Goal: Communication & Community: Answer question/provide support

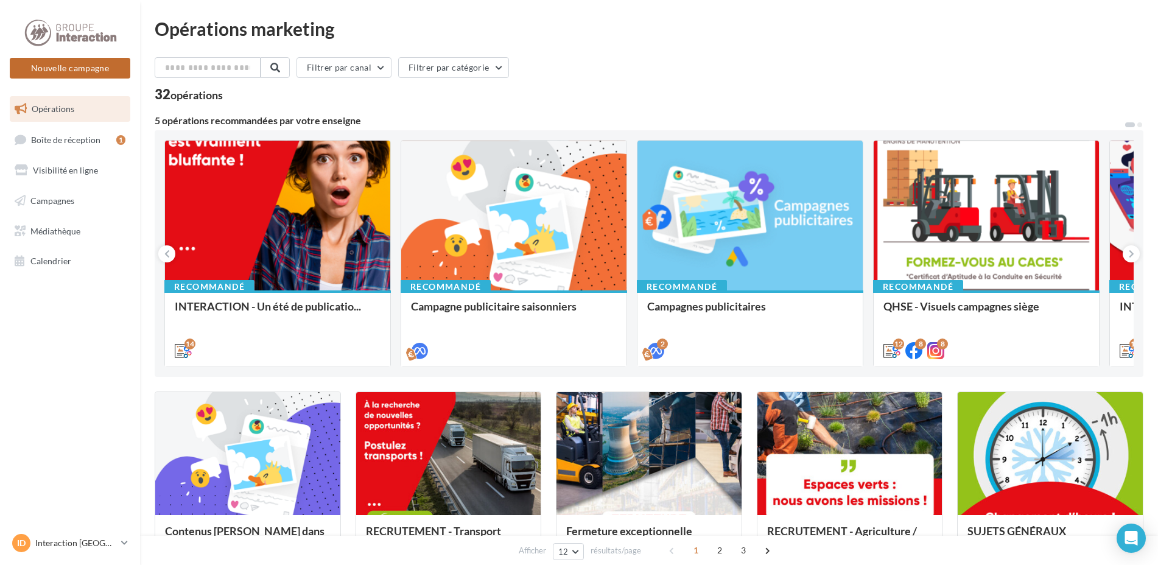
click at [107, 68] on button "Nouvelle campagne" at bounding box center [70, 68] width 121 height 21
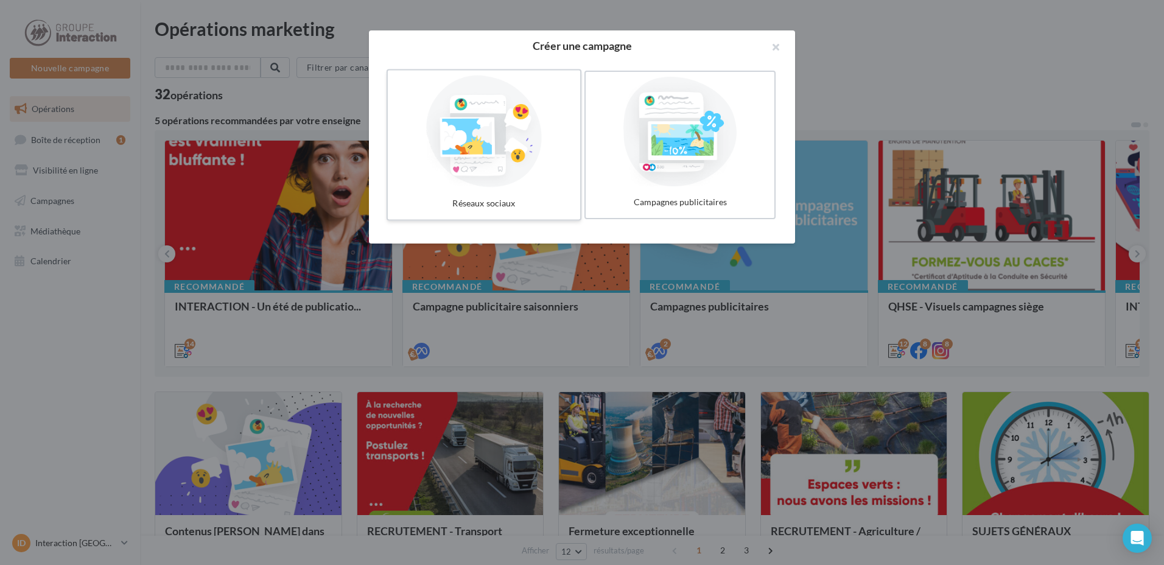
click at [418, 114] on div at bounding box center [484, 132] width 183 height 112
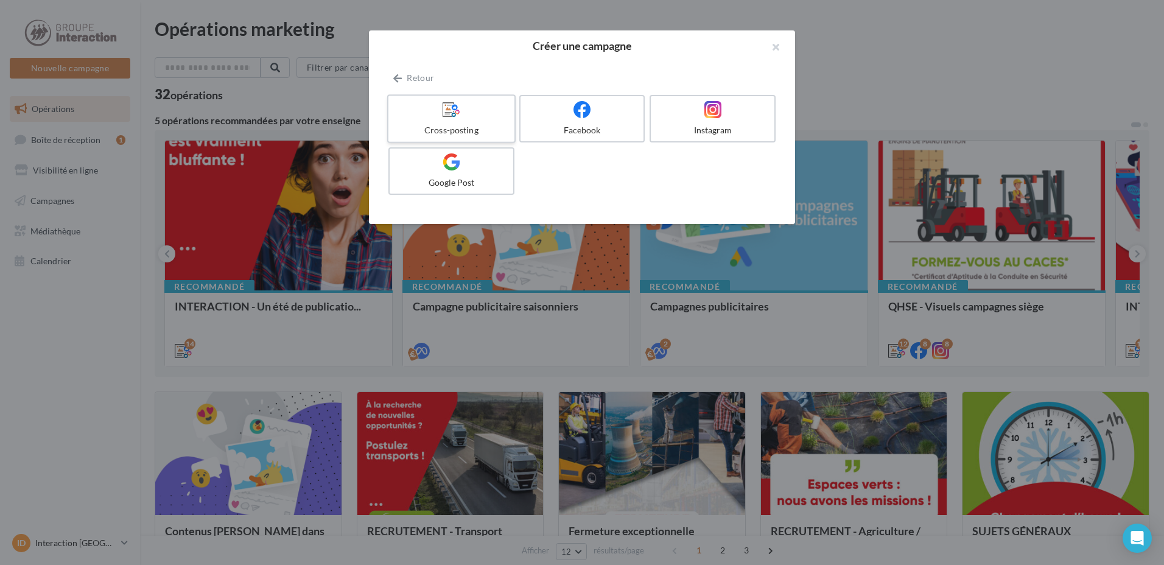
click at [463, 128] on div "Cross-posting" at bounding box center [451, 130] width 116 height 12
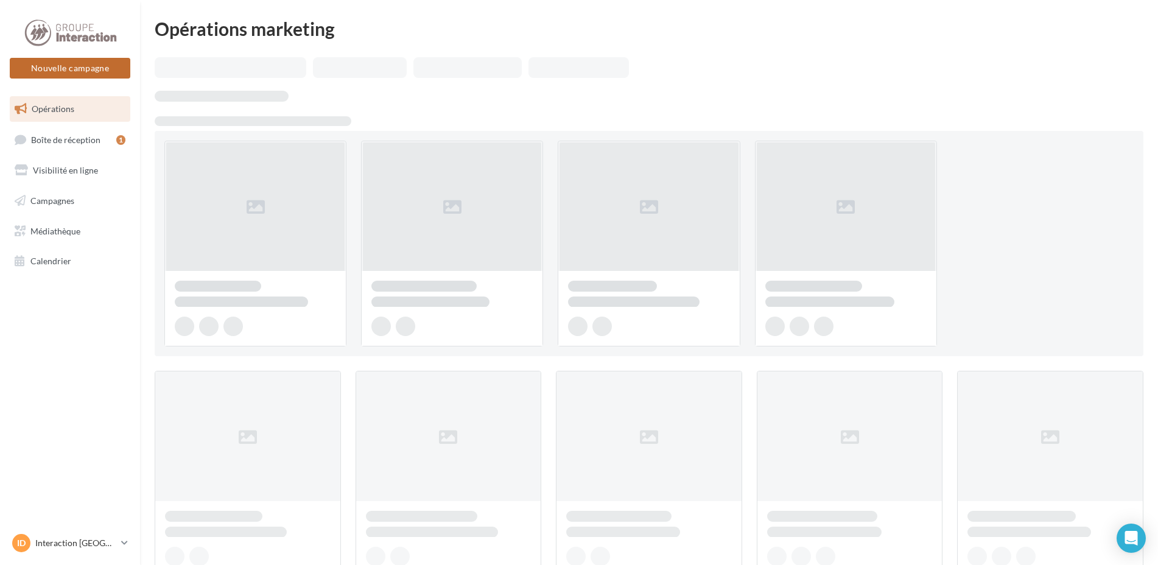
click at [79, 67] on button "Nouvelle campagne" at bounding box center [70, 68] width 121 height 21
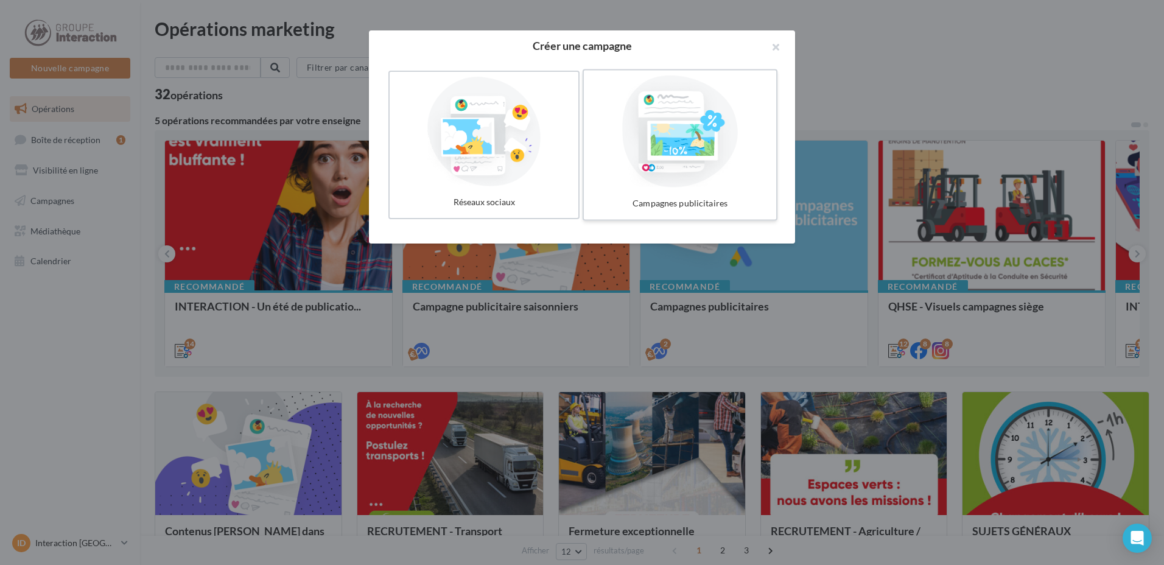
click at [655, 140] on div at bounding box center [680, 132] width 183 height 112
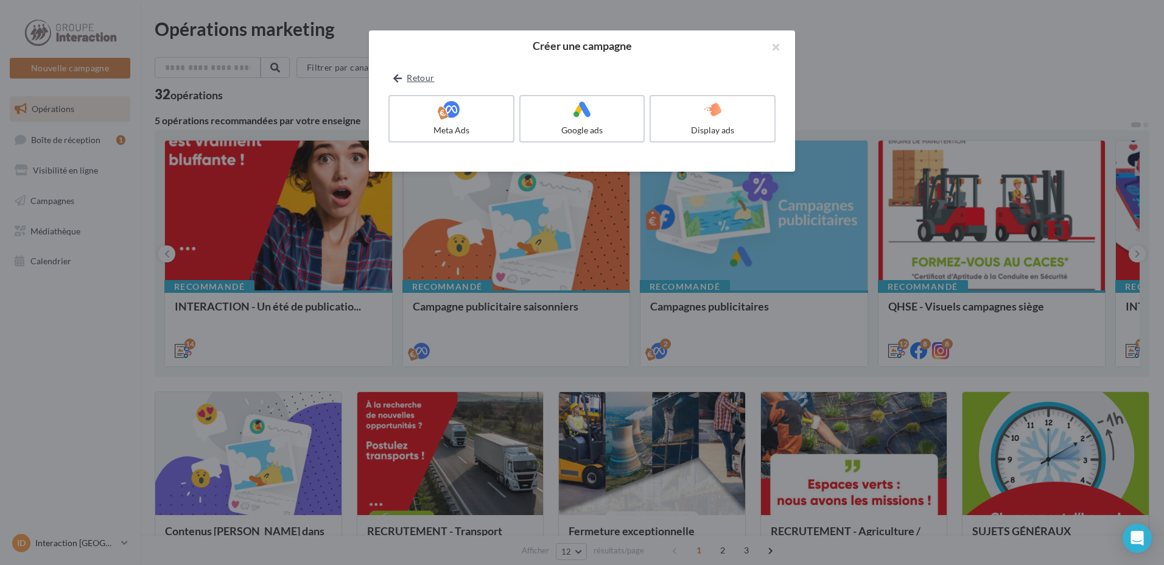
click at [403, 78] on button "Retour" at bounding box center [414, 78] width 51 height 15
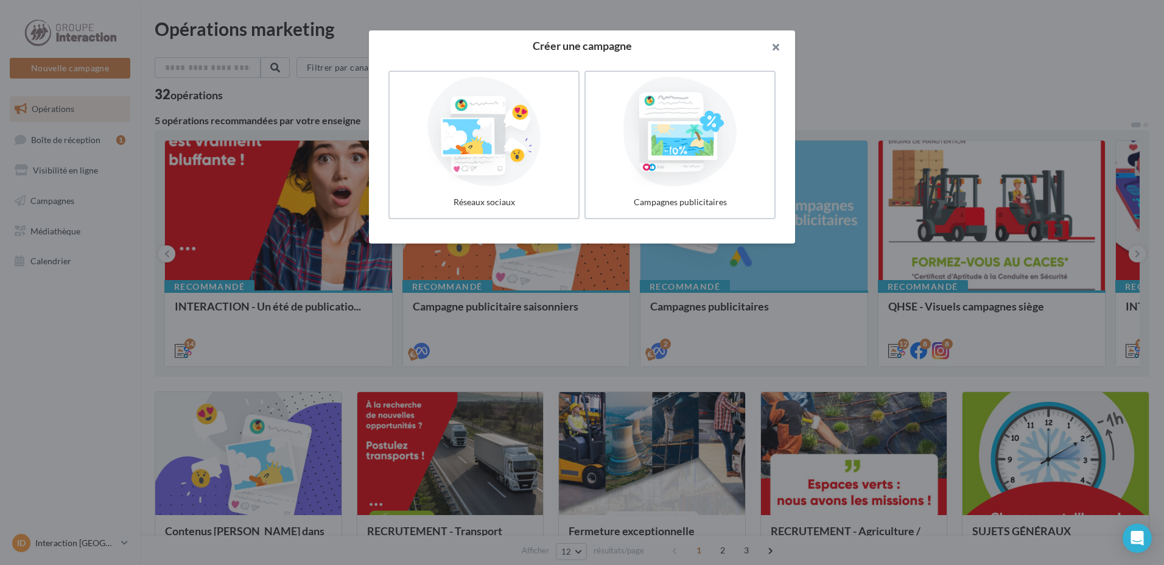
click at [773, 47] on button "button" at bounding box center [771, 48] width 49 height 37
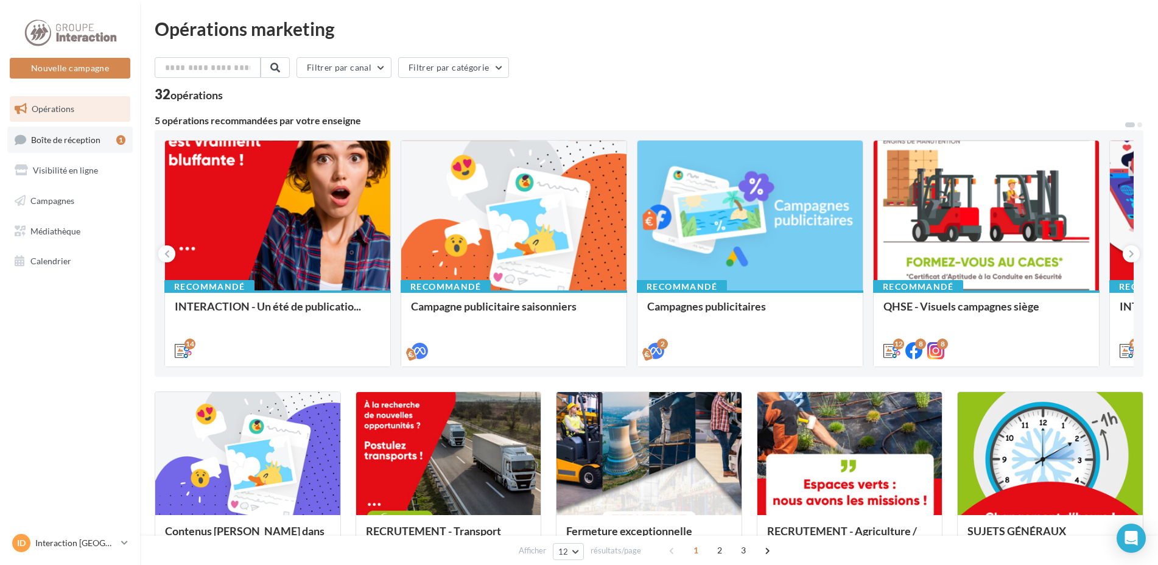
click at [63, 143] on span "Boîte de réception" at bounding box center [65, 139] width 69 height 10
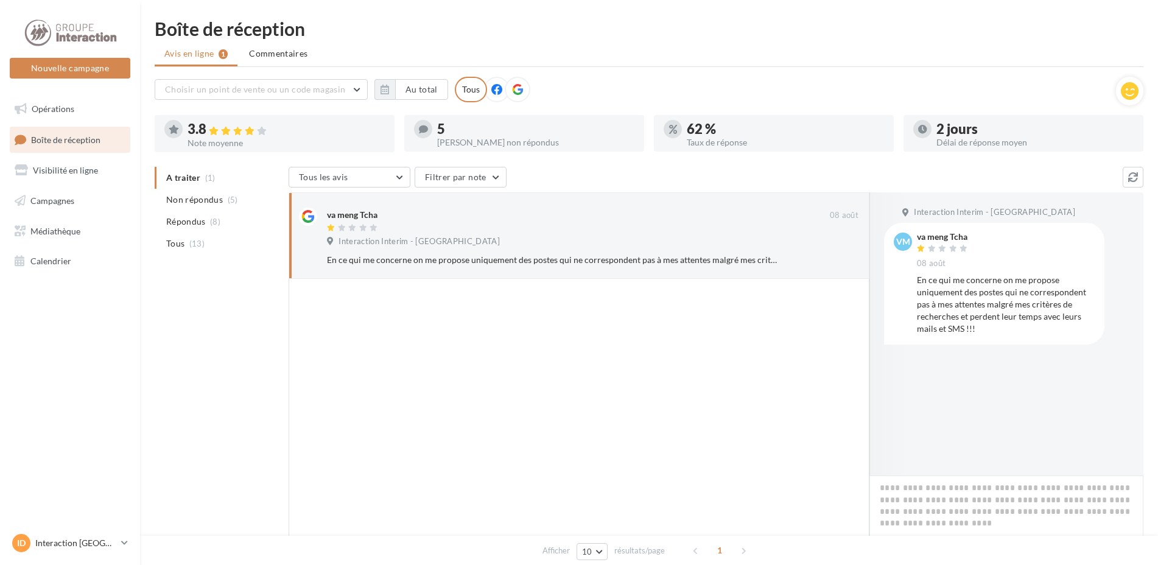
click at [276, 54] on span "Commentaires" at bounding box center [278, 53] width 58 height 10
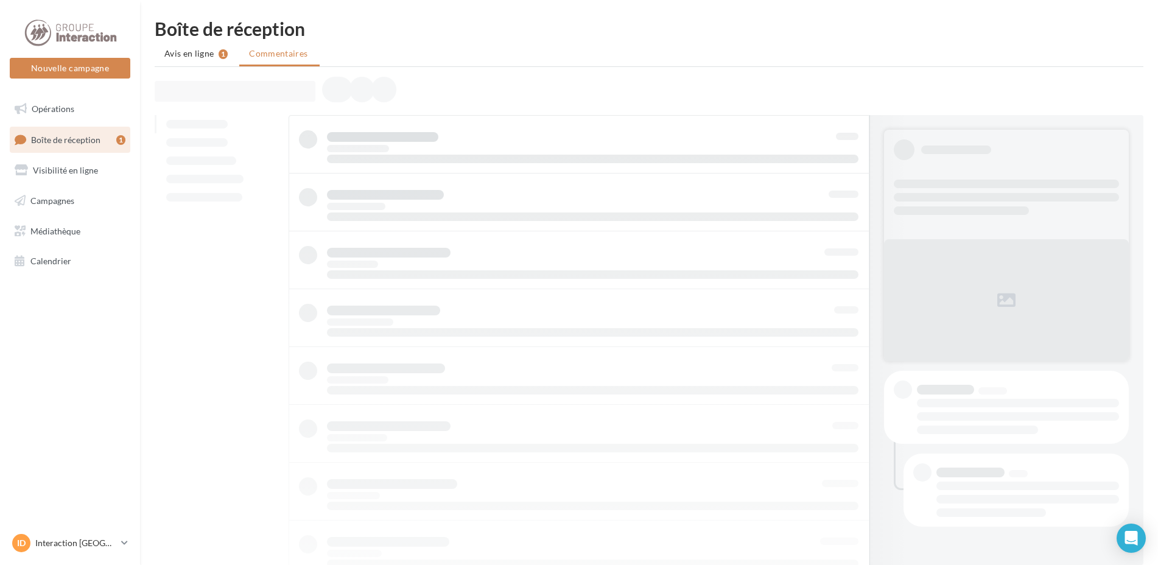
drag, startPoint x: 276, startPoint y: 54, endPoint x: 222, endPoint y: 56, distance: 53.6
click at [222, 56] on div "1" at bounding box center [223, 54] width 9 height 10
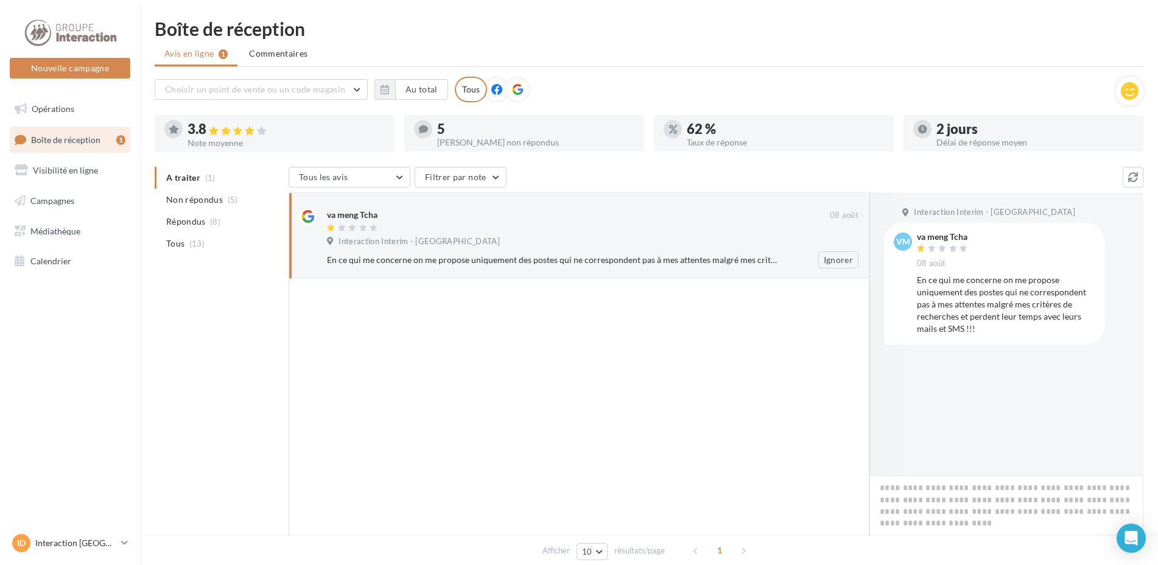
click at [758, 264] on div "En ce qui me concerne on me propose uniquement des postes qui ne correspondent …" at bounding box center [553, 260] width 452 height 12
click at [742, 252] on div "En ce qui me concerne on me propose uniquement des postes qui ne correspondent …" at bounding box center [597, 260] width 541 height 17
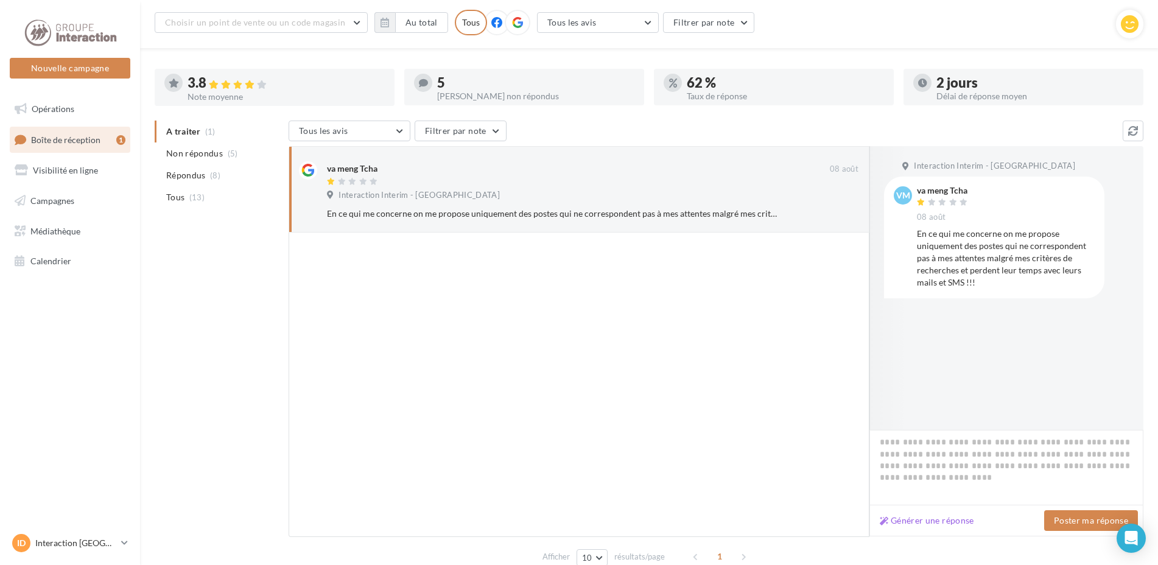
scroll to position [104, 0]
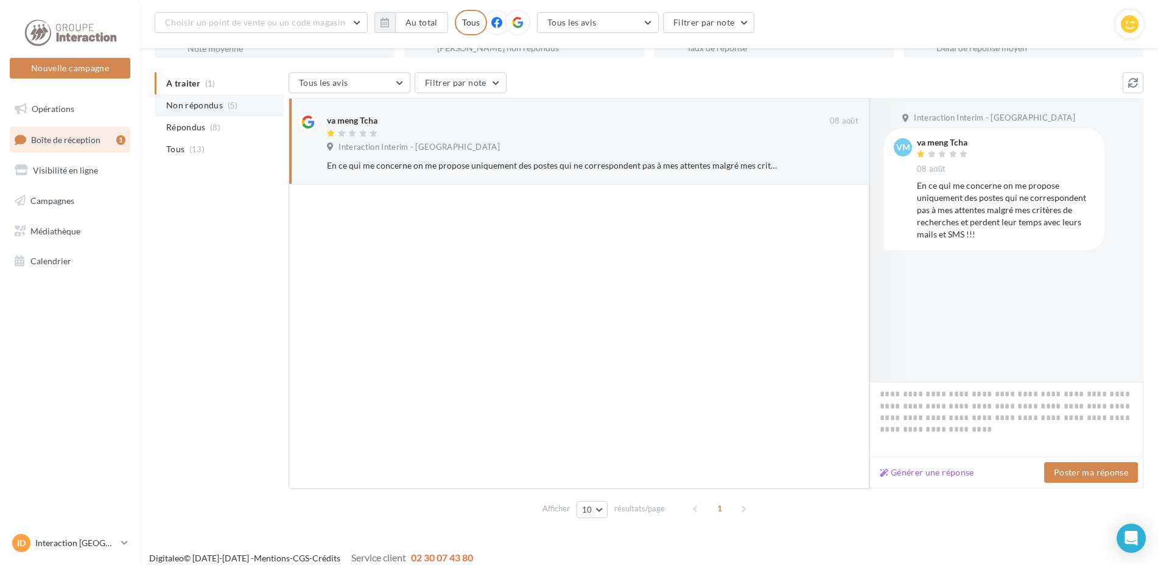
click at [233, 107] on span "(5)" at bounding box center [233, 105] width 10 height 10
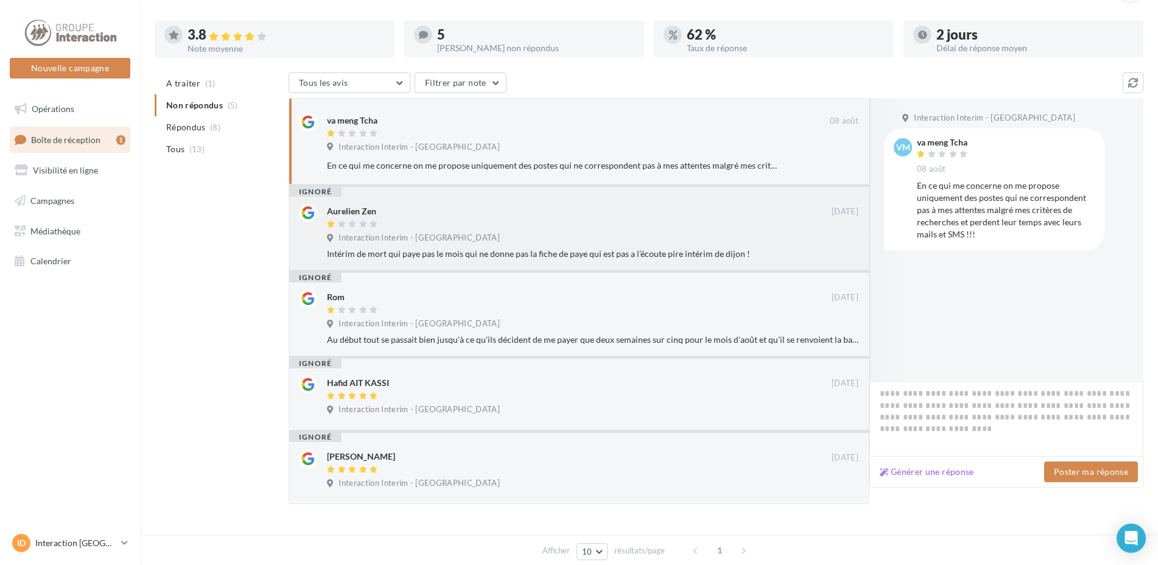
scroll to position [0, 0]
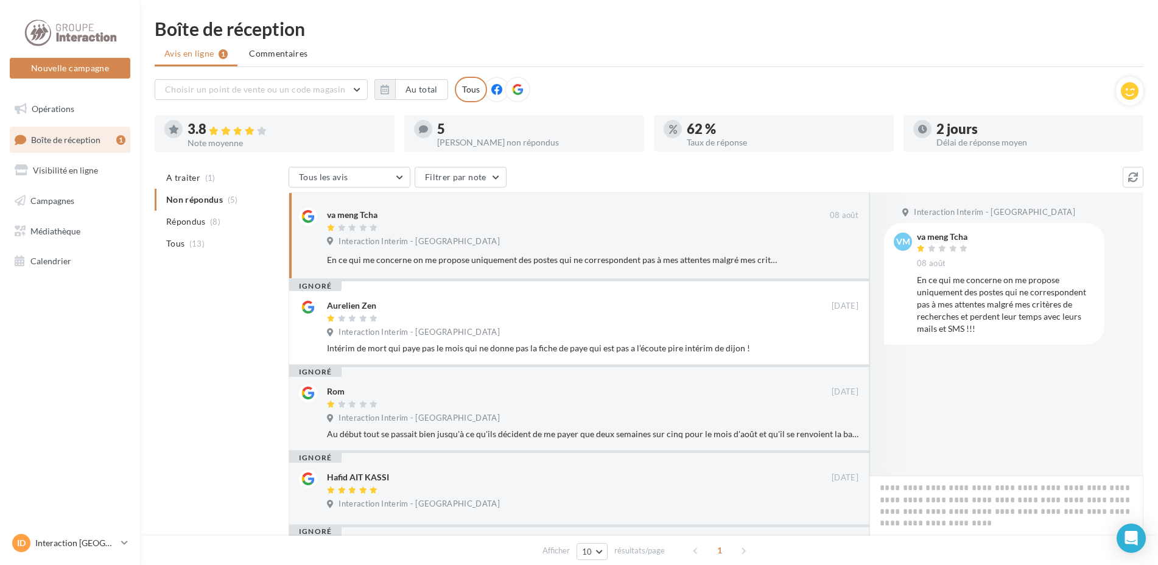
click at [199, 174] on span "A traiter" at bounding box center [183, 178] width 34 height 12
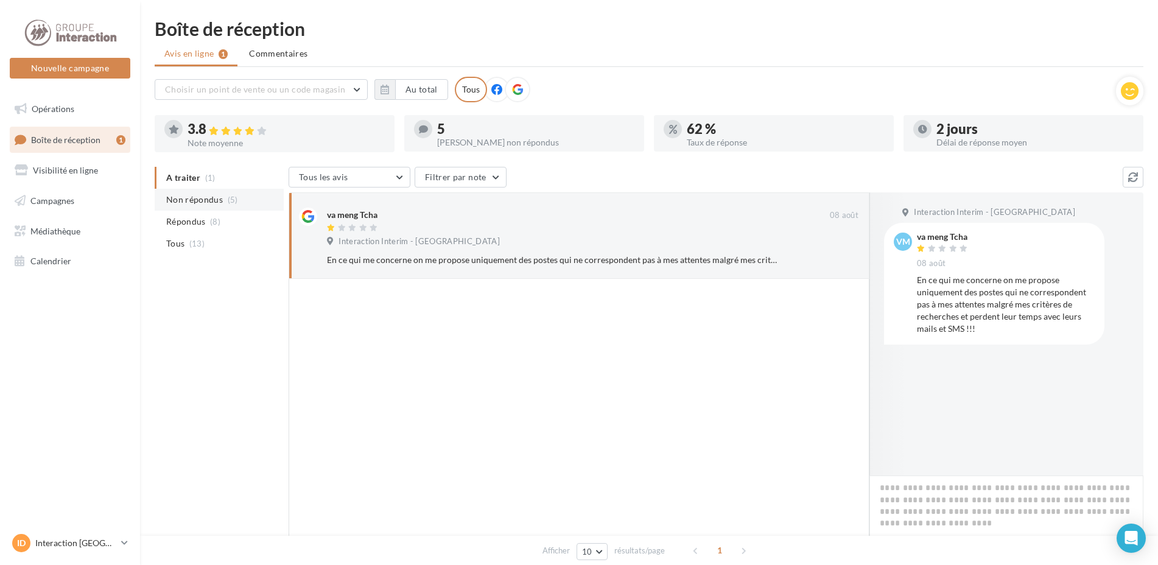
click at [225, 199] on li "Non répondus (5)" at bounding box center [219, 200] width 129 height 22
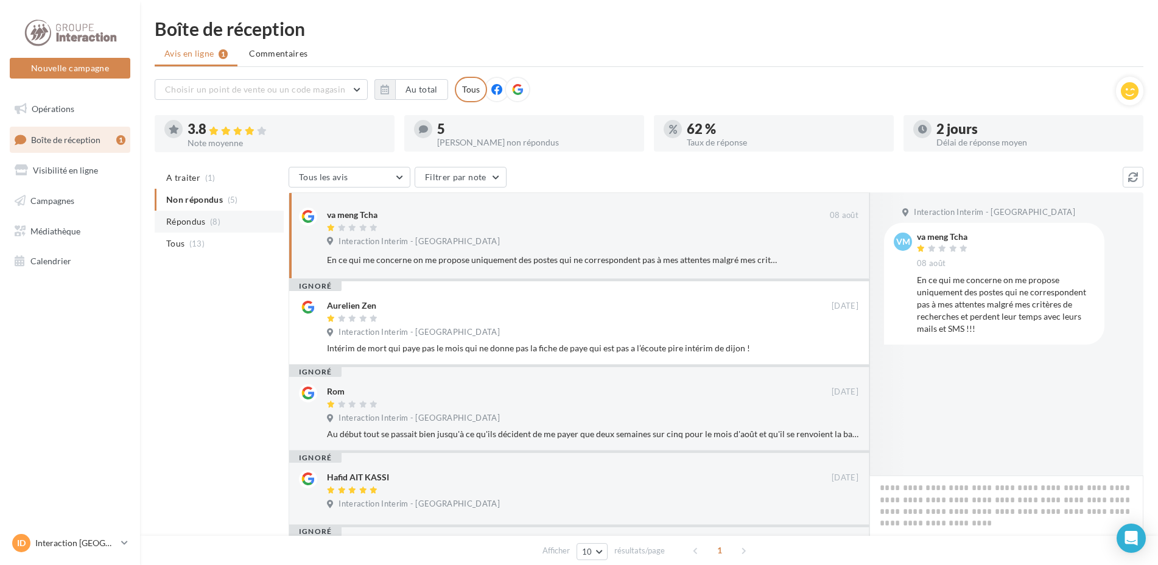
click at [205, 223] on span "Répondus" at bounding box center [186, 222] width 40 height 12
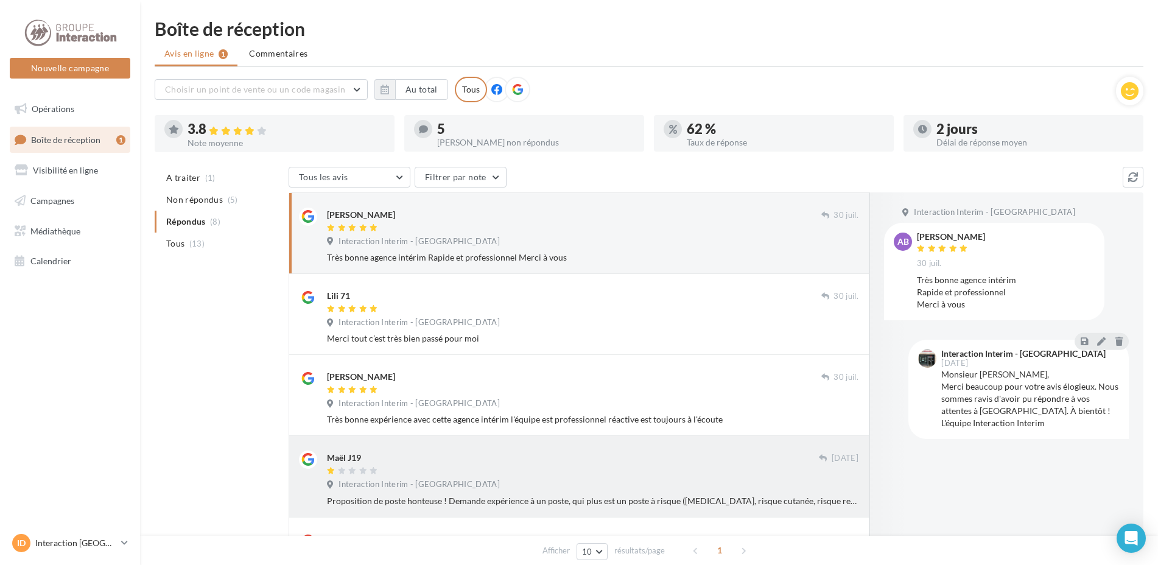
click at [698, 471] on div at bounding box center [573, 471] width 492 height 10
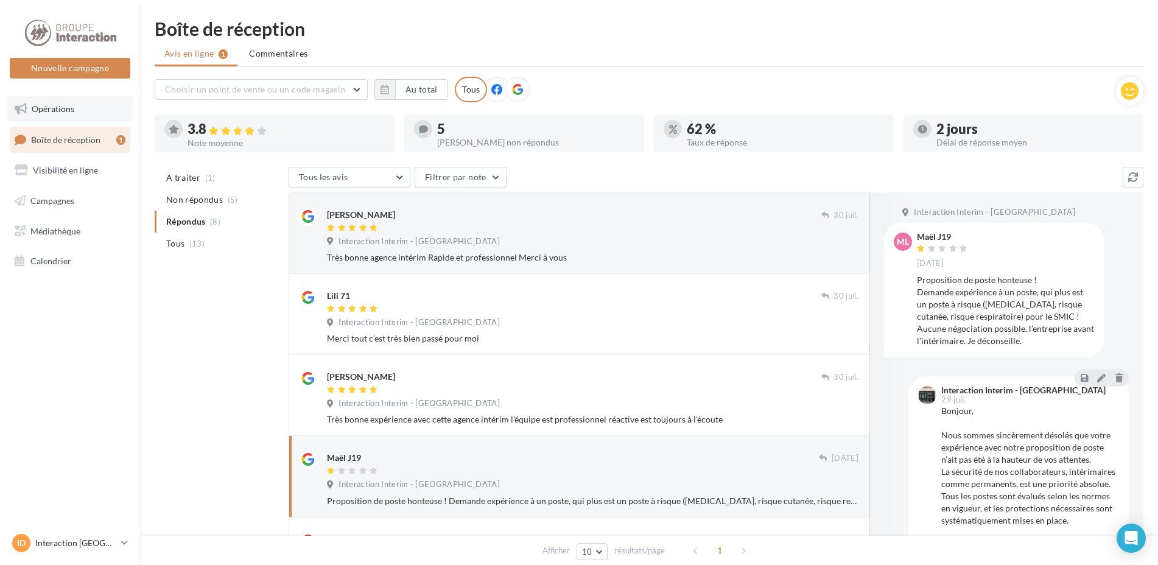
click at [49, 119] on link "Opérations" at bounding box center [69, 109] width 125 height 26
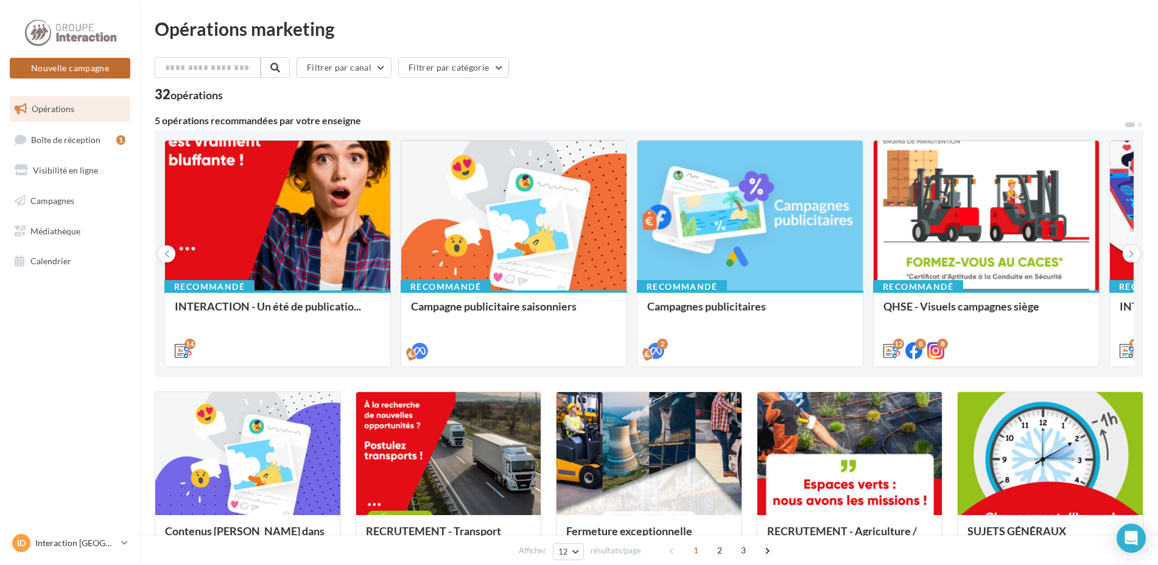
click at [88, 75] on button "Nouvelle campagne" at bounding box center [70, 68] width 121 height 21
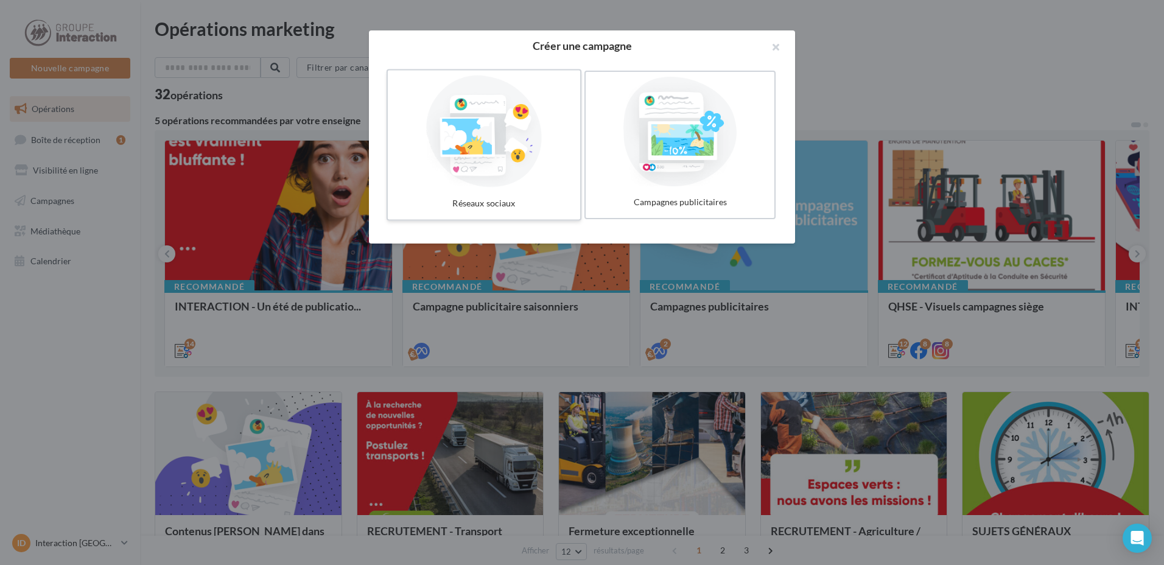
click at [438, 152] on div at bounding box center [484, 132] width 183 height 112
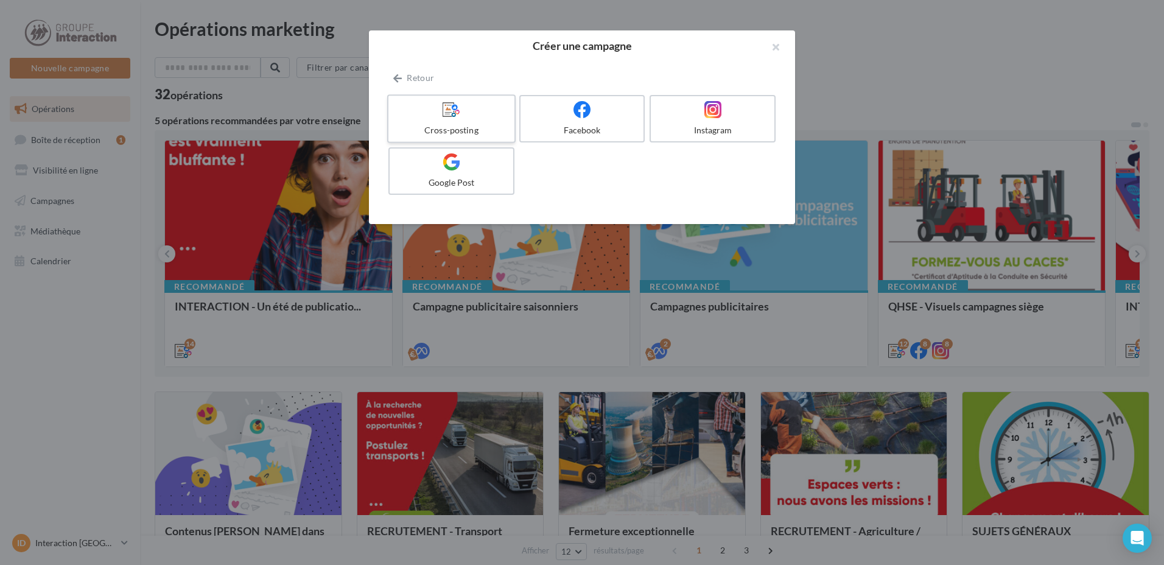
click at [444, 121] on label "Cross-posting" at bounding box center [451, 118] width 128 height 49
click at [463, 122] on label "Cross-posting" at bounding box center [451, 118] width 128 height 49
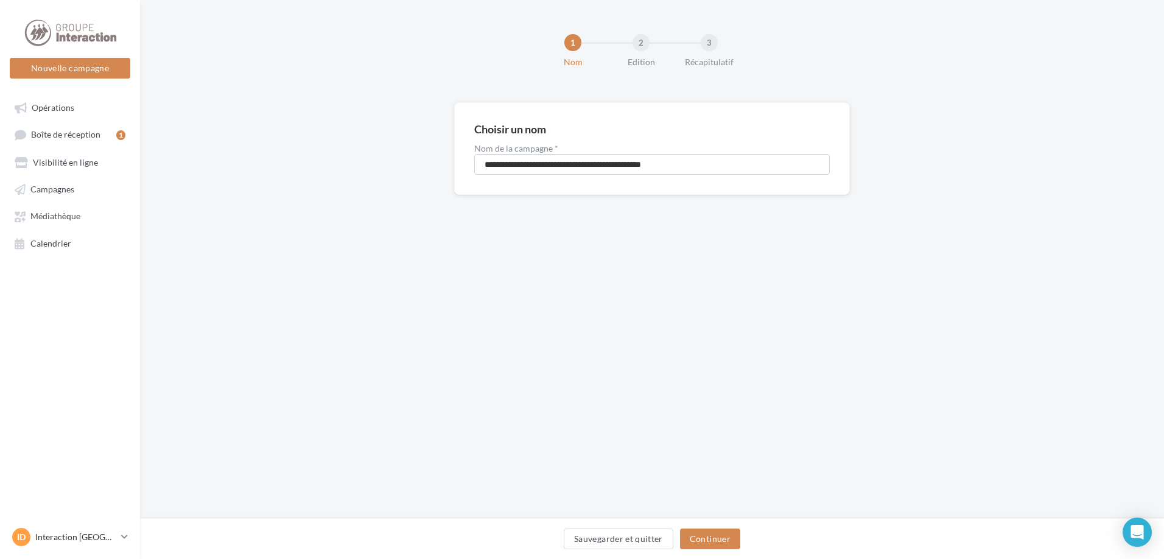
click at [64, 175] on ul "Opérations Boîte de réception 1 Visibilité en ligne Campagnes Médiathèque Calen…" at bounding box center [70, 174] width 130 height 167
click at [65, 165] on span "Visibilité en ligne" at bounding box center [65, 162] width 65 height 10
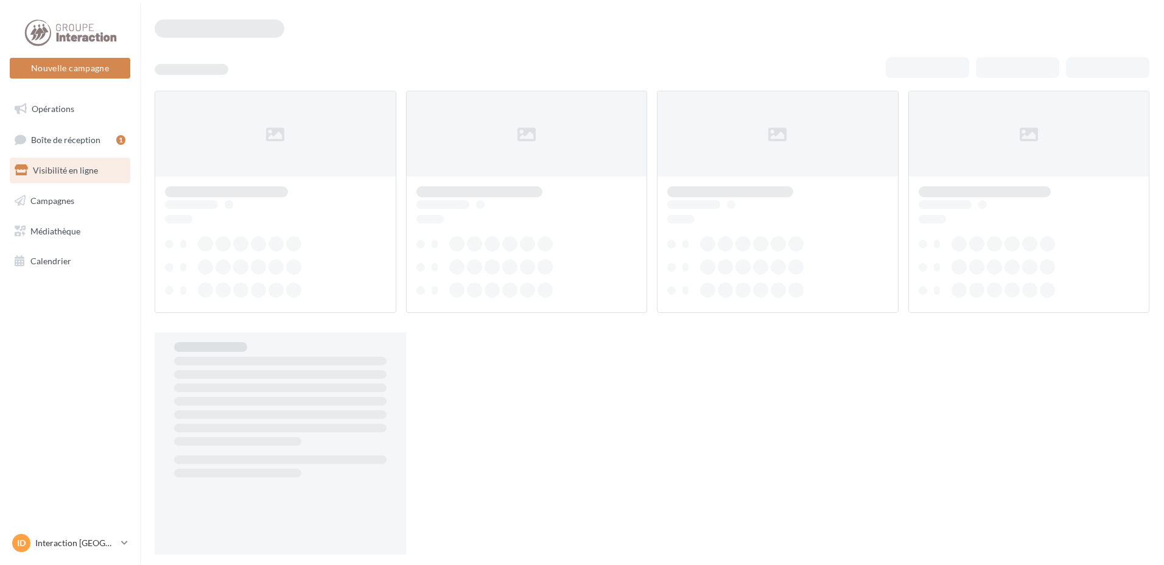
click at [80, 110] on link "Opérations" at bounding box center [69, 109] width 125 height 26
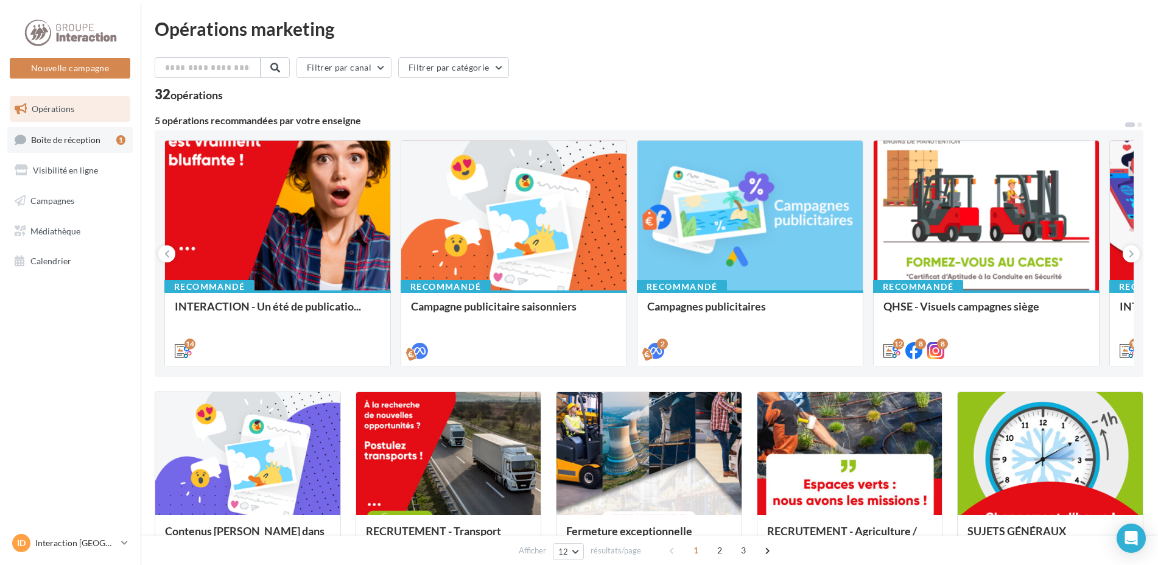
click at [58, 137] on span "Boîte de réception" at bounding box center [65, 139] width 69 height 10
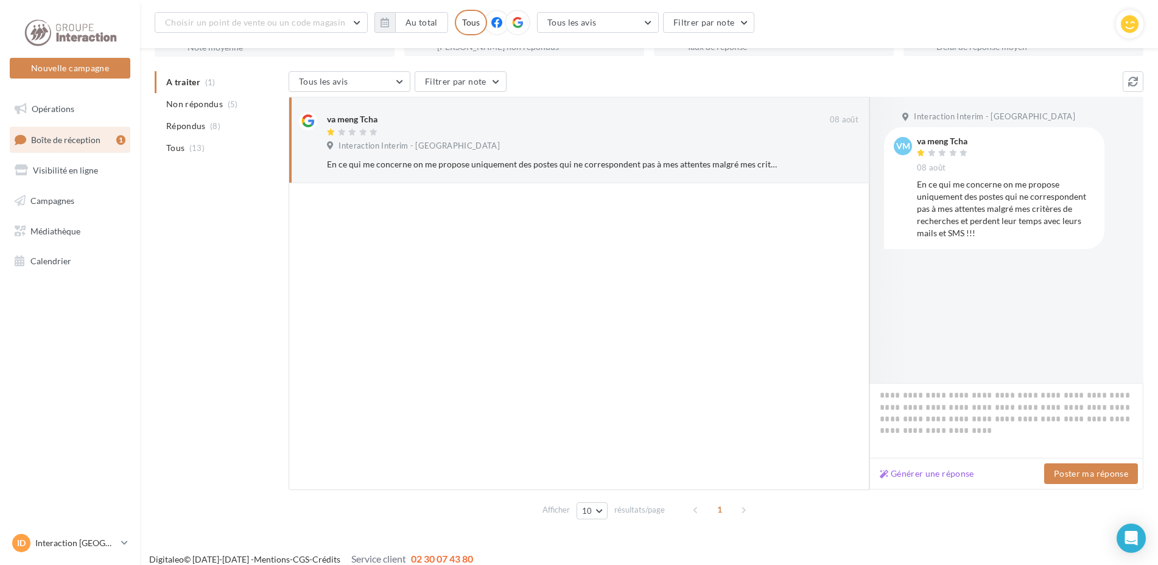
scroll to position [117, 0]
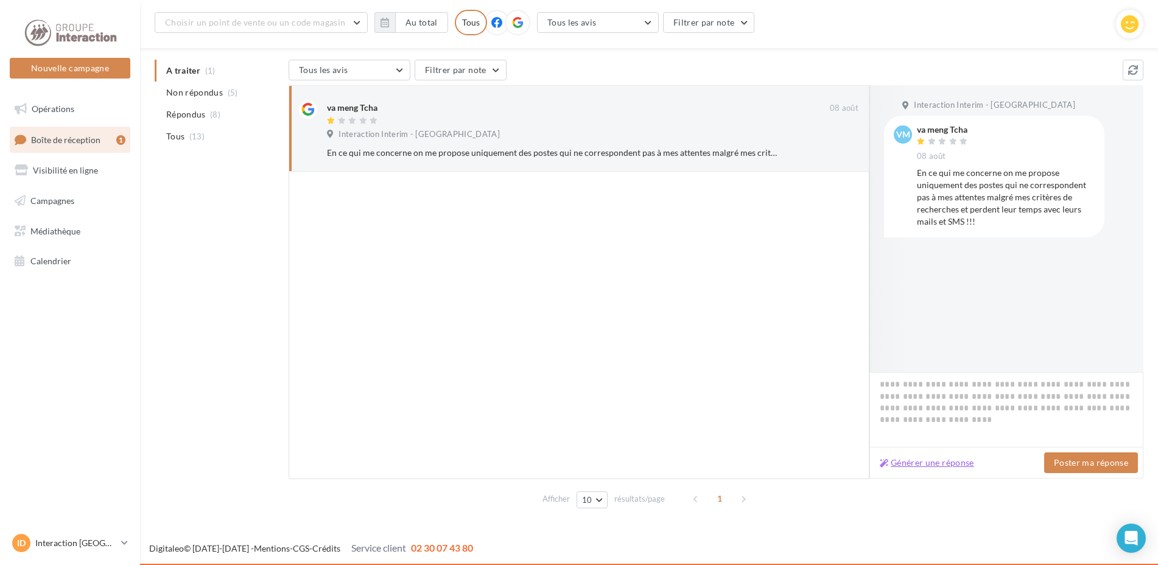
click at [932, 459] on button "Générer une réponse" at bounding box center [927, 463] width 104 height 15
type textarea "**********"
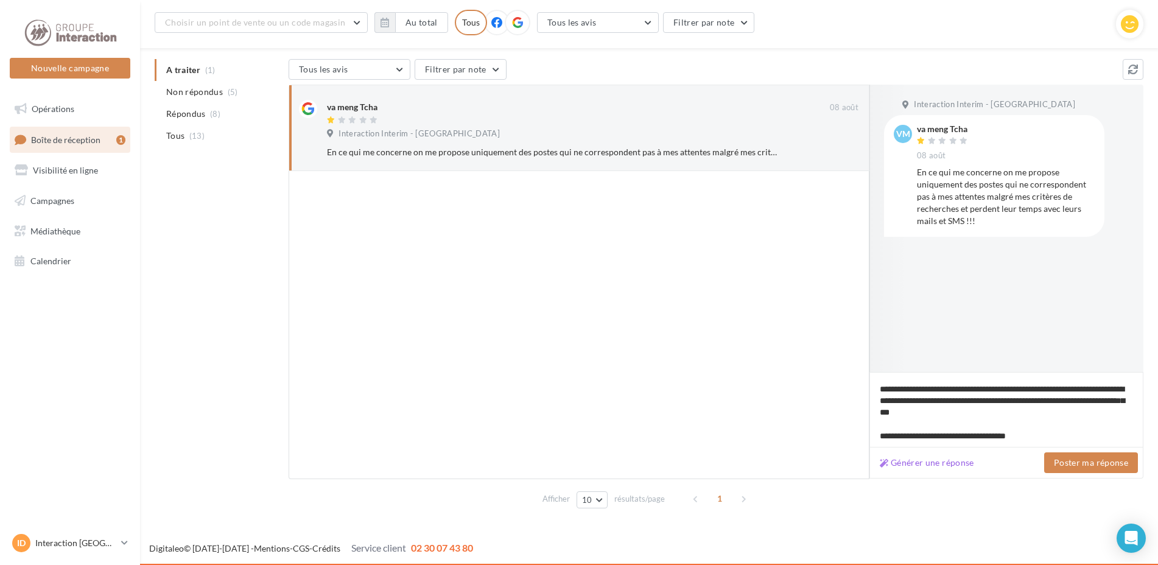
scroll to position [0, 0]
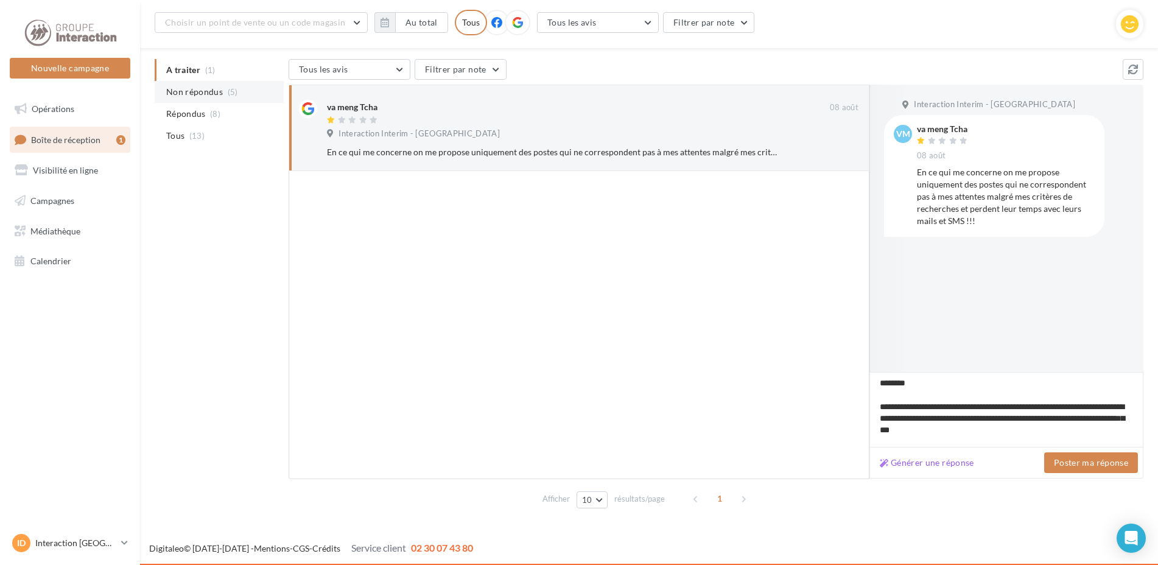
click at [176, 99] on li "Non répondus (5)" at bounding box center [219, 92] width 129 height 22
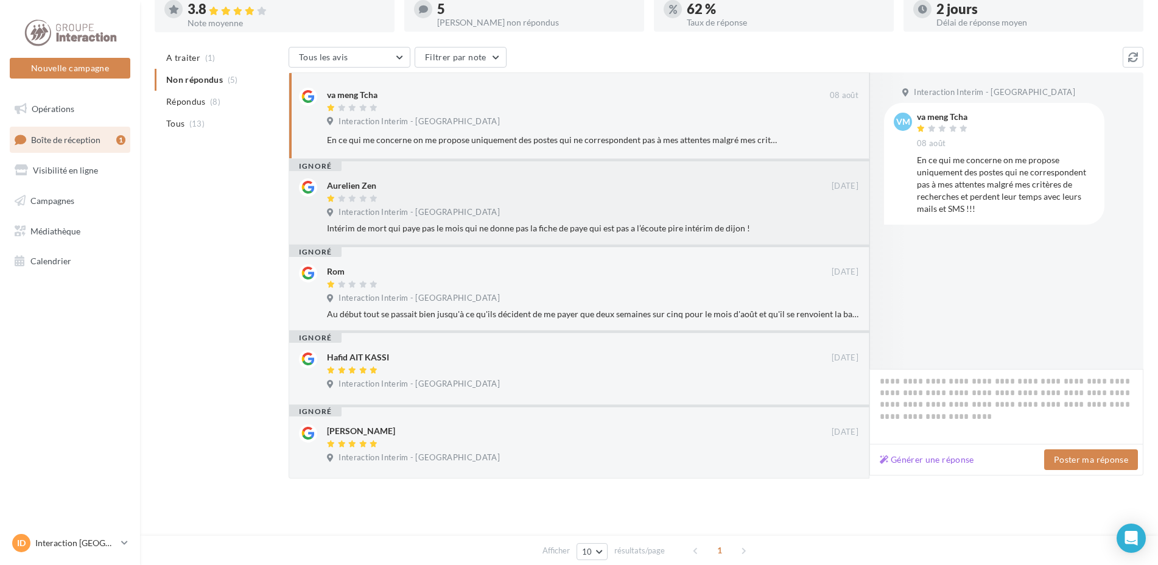
scroll to position [9, 0]
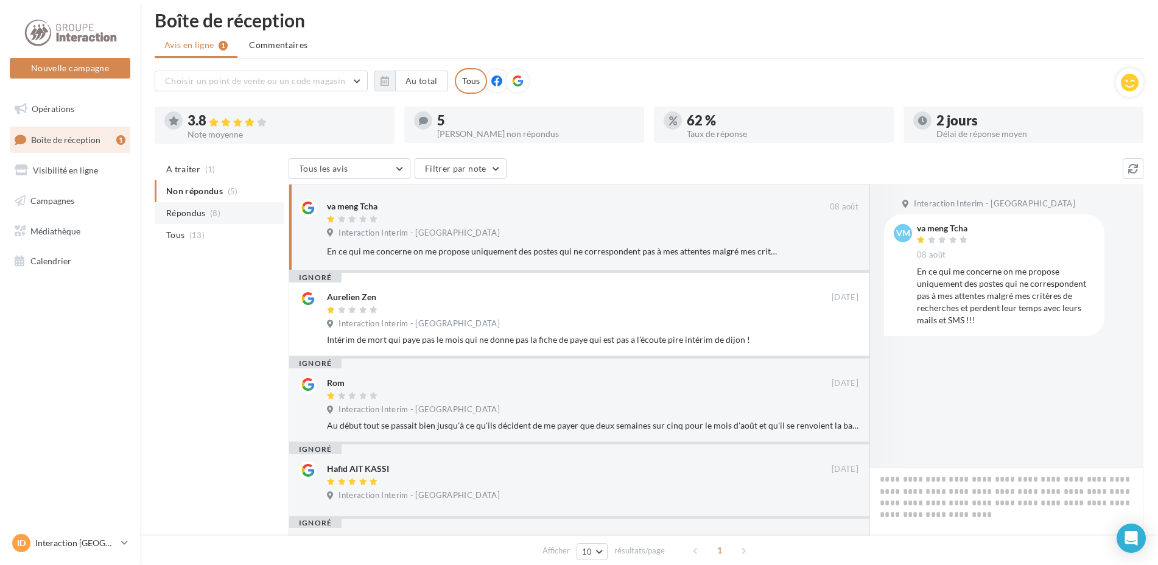
click at [203, 211] on span "Répondus" at bounding box center [186, 213] width 40 height 12
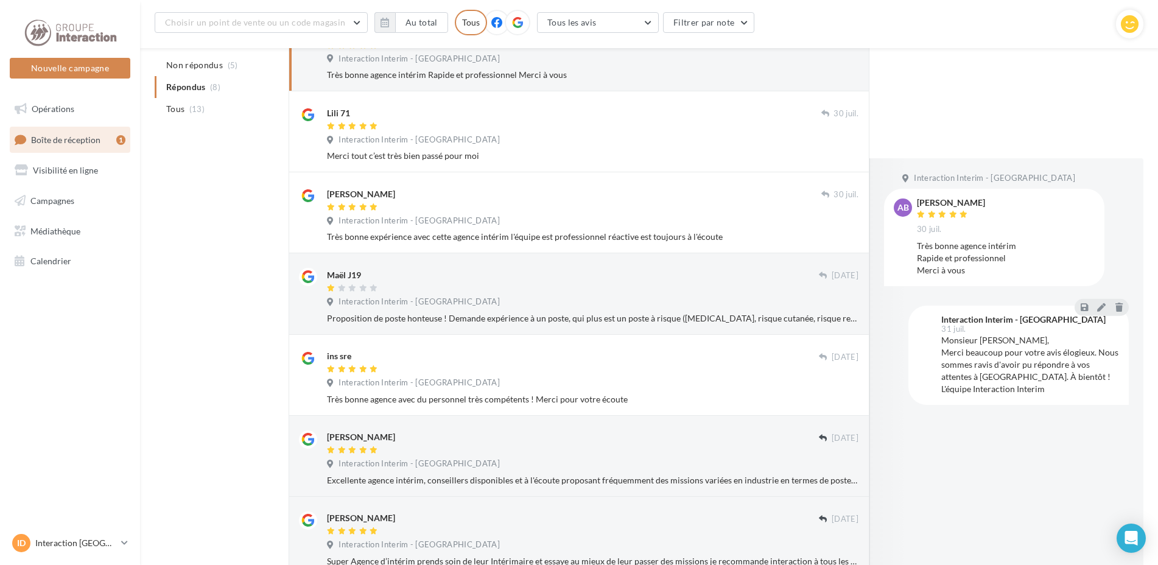
scroll to position [132, 0]
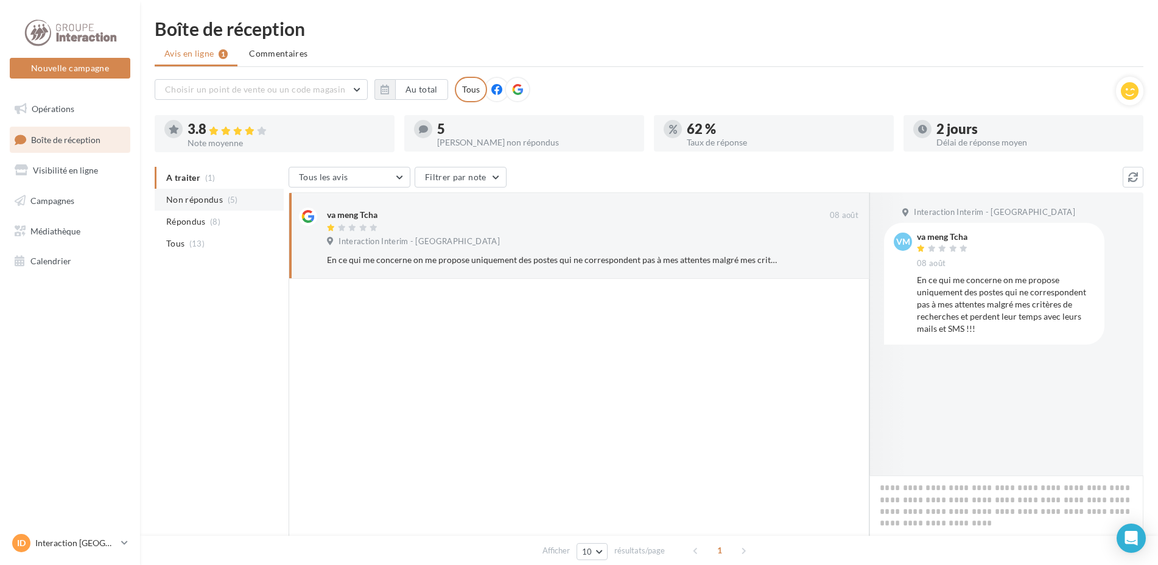
click at [216, 204] on span "Non répondus" at bounding box center [194, 200] width 57 height 12
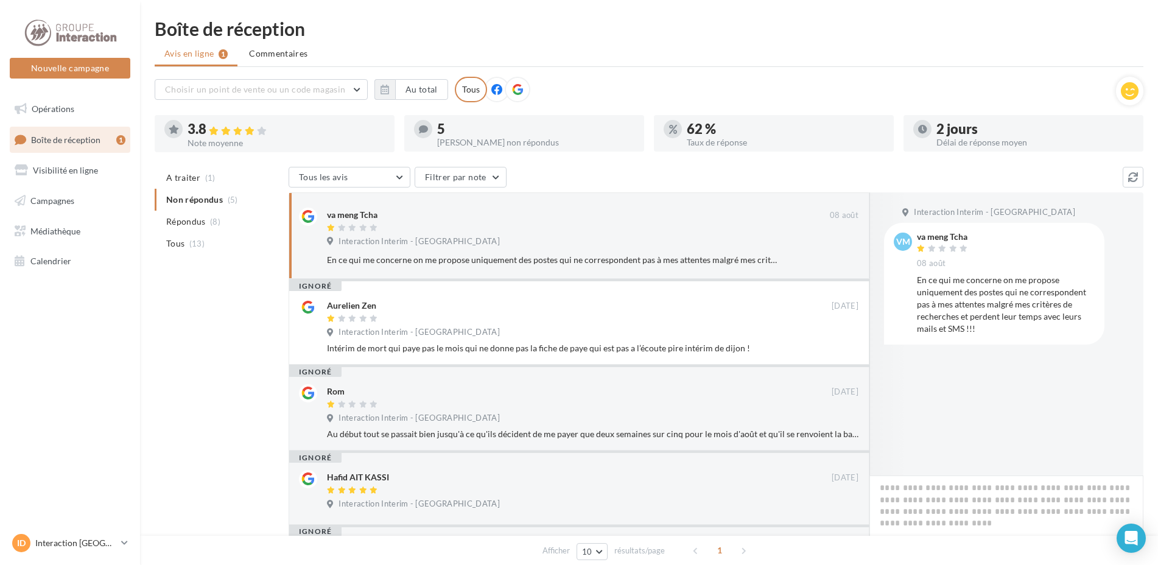
click at [209, 226] on li "Répondus (8)" at bounding box center [219, 222] width 129 height 22
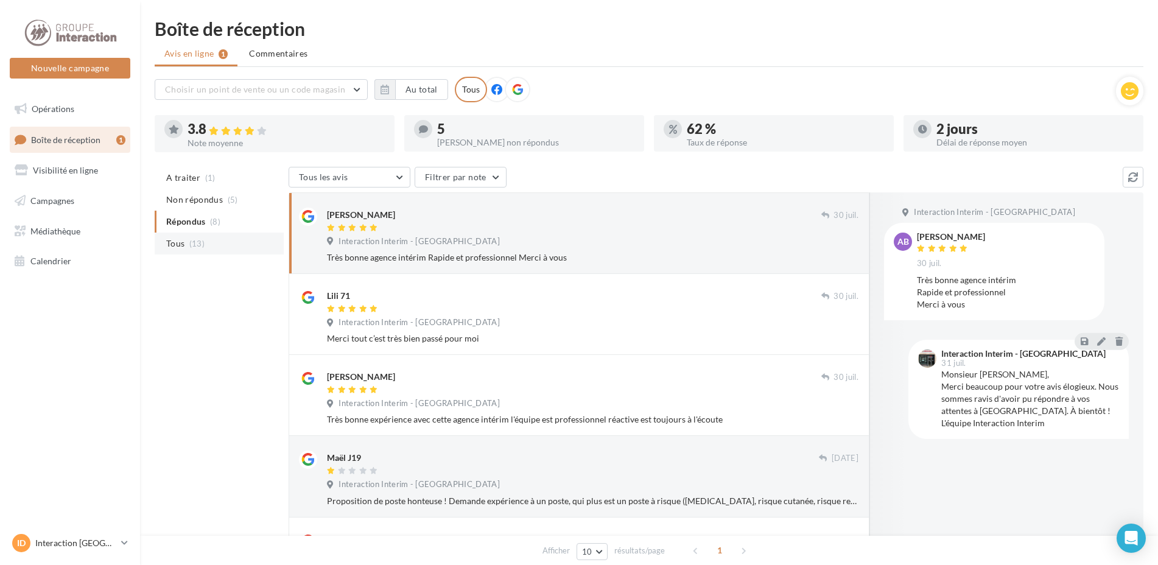
click at [208, 247] on li "Tous (13)" at bounding box center [219, 244] width 129 height 22
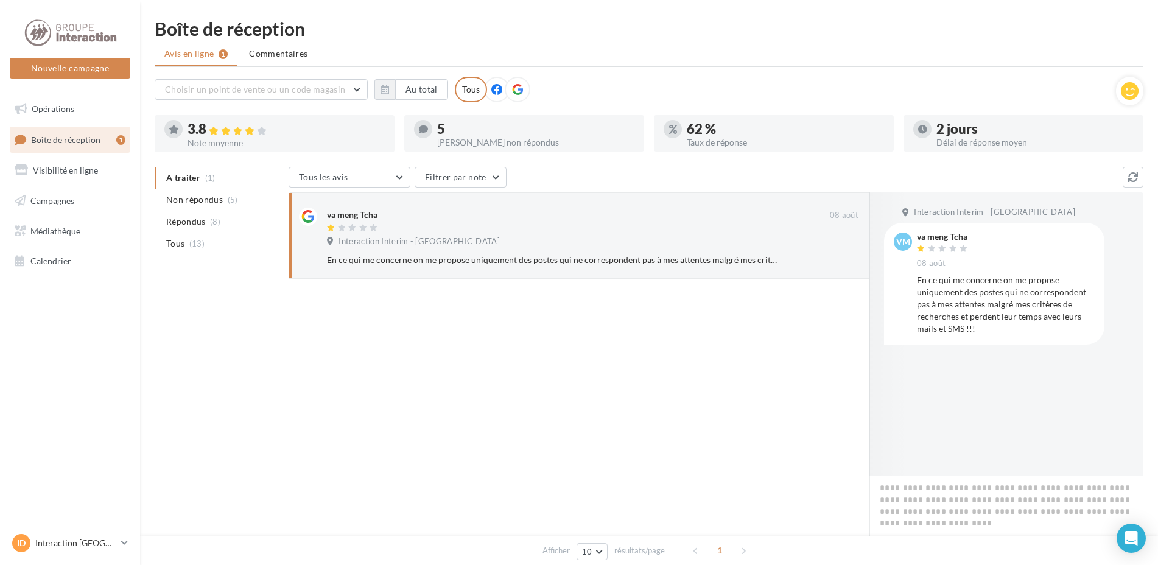
click at [538, 127] on div "5" at bounding box center [535, 128] width 197 height 13
click at [210, 127] on div at bounding box center [237, 130] width 63 height 12
click at [177, 127] on icon at bounding box center [174, 129] width 10 height 9
